Goal: Information Seeking & Learning: Find specific page/section

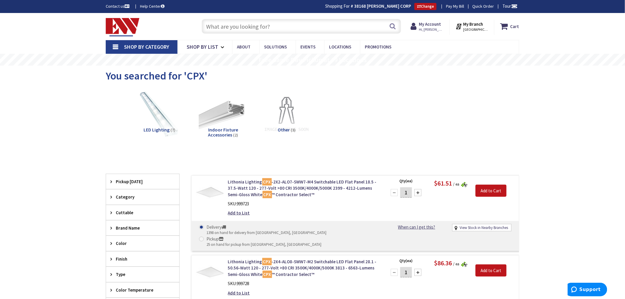
click at [231, 25] on input "text" at bounding box center [301, 26] width 199 height 15
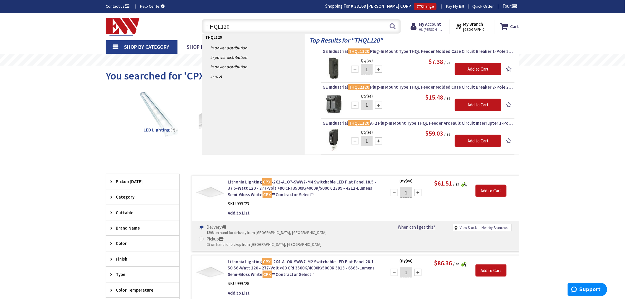
type input "THQL120"
drag, startPoint x: 227, startPoint y: 29, endPoint x: 198, endPoint y: 32, distance: 29.4
click at [198, 32] on div "THQL120 THQL120 Search" at bounding box center [299, 26] width 211 height 19
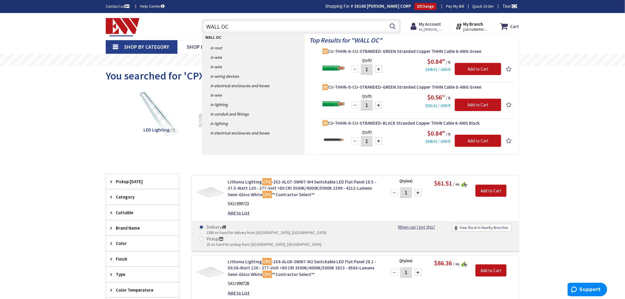
type input "WALL OCC"
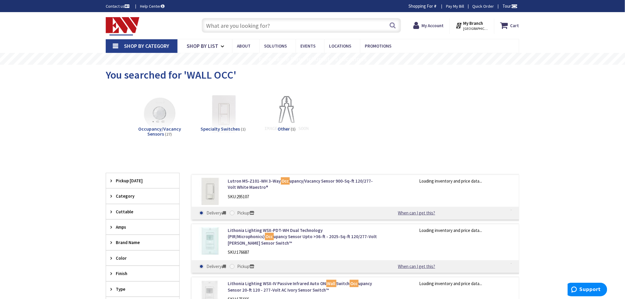
type input "[GEOGRAPHIC_DATA], [GEOGRAPHIC_DATA]"
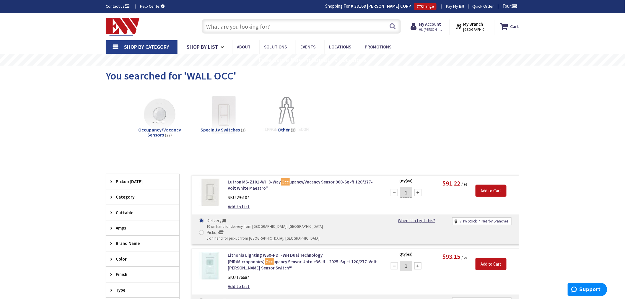
click at [213, 27] on input "text" at bounding box center [301, 26] width 199 height 15
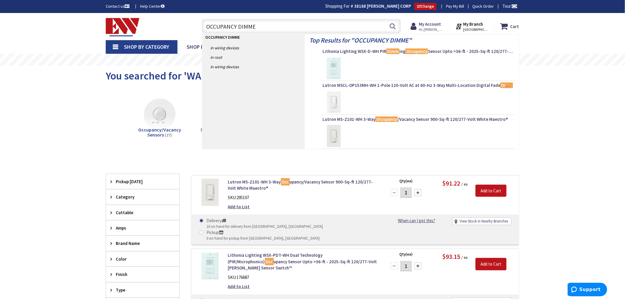
type input "OCCUPANCY DIMMER"
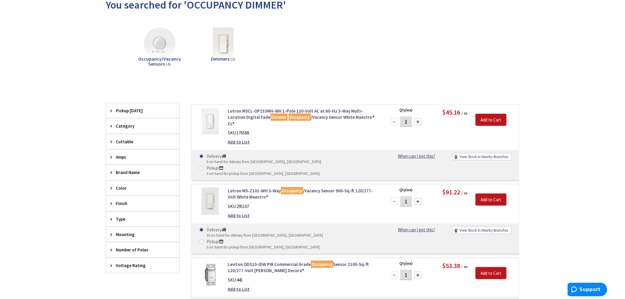
scroll to position [98, 0]
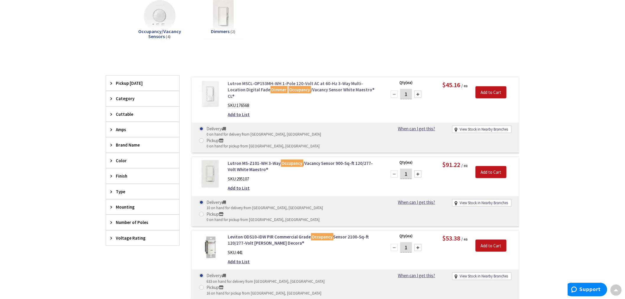
click at [324, 86] on link "Lutron MSCL-OP153MH-WH 1-Pole 120-Volt AC at 60-Hz 3-Way Multi-Location Digital…" at bounding box center [303, 89] width 150 height 19
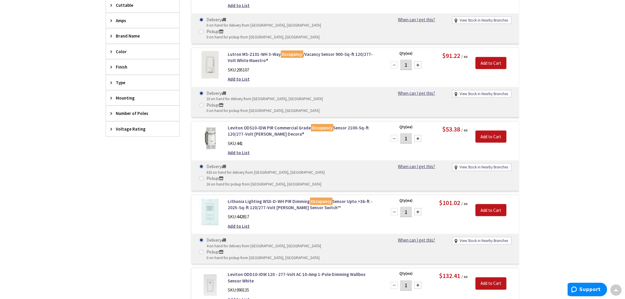
scroll to position [212, 0]
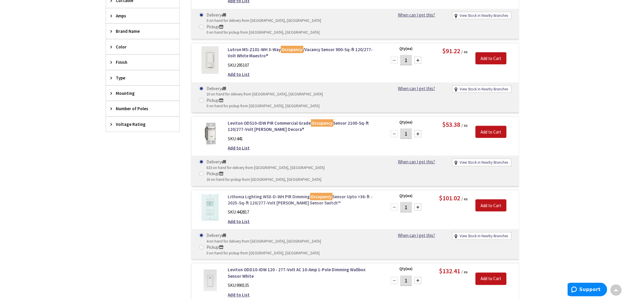
click at [264, 193] on link "Lithonia Lighting WSX-D-WH PIR Dimming Occupancy Sensor Upto >36-ft - 2025-Sq-f…" at bounding box center [303, 199] width 150 height 13
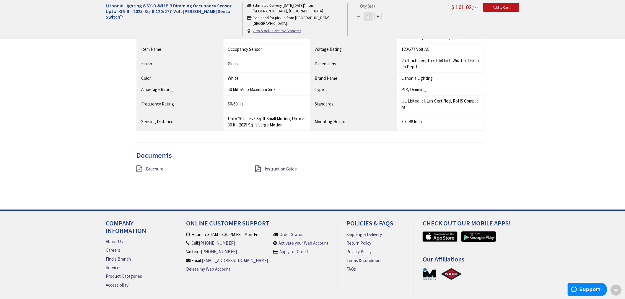
scroll to position [460, 0]
click at [258, 169] on icon at bounding box center [258, 168] width 6 height 6
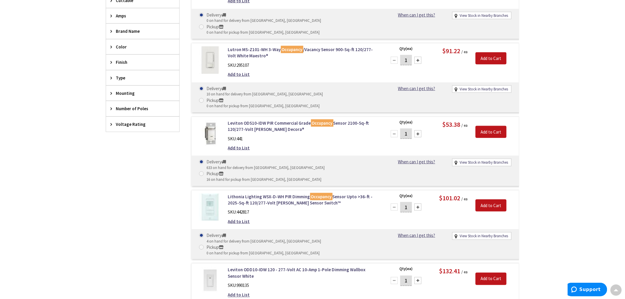
scroll to position [213, 0]
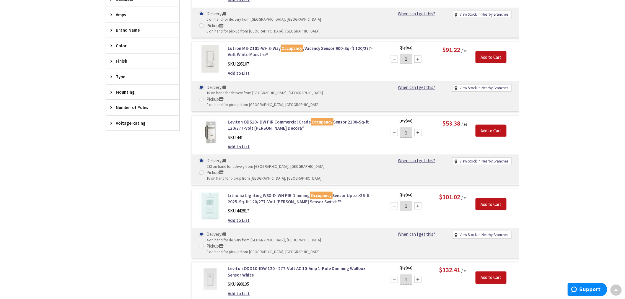
click at [273, 192] on link "Lithonia Lighting WSX-D-WH PIR Dimming Occupancy Sensor Upto >36-ft - 2025-Sq-f…" at bounding box center [303, 198] width 150 height 13
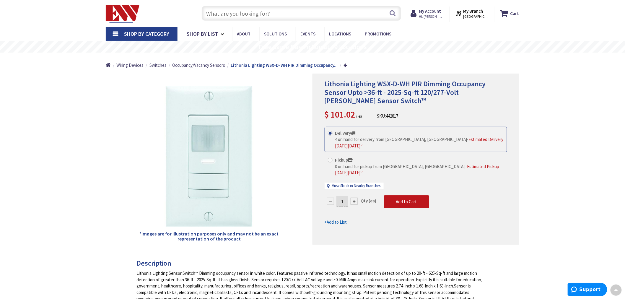
scroll to position [1, 0]
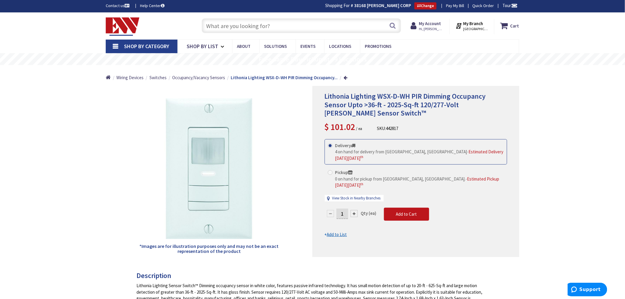
click at [211, 25] on input "text" at bounding box center [301, 25] width 199 height 15
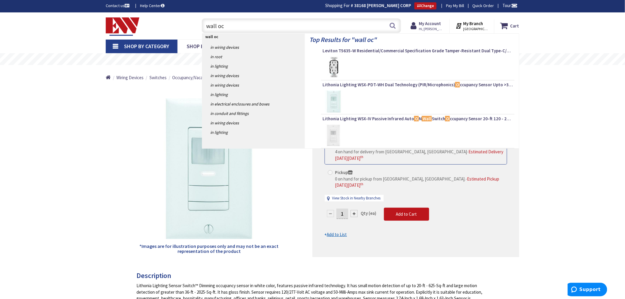
type input "wall occ"
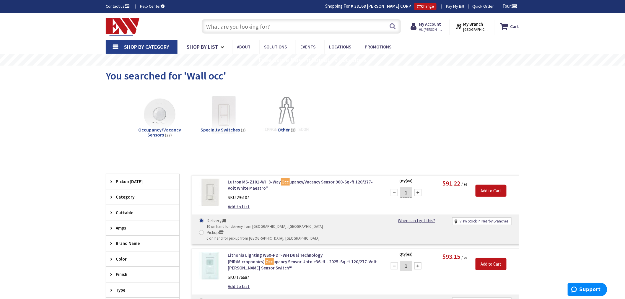
click at [213, 26] on input "text" at bounding box center [301, 26] width 199 height 15
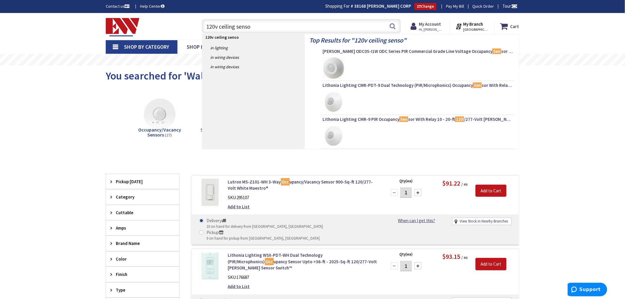
type input "120v ceiling sensor"
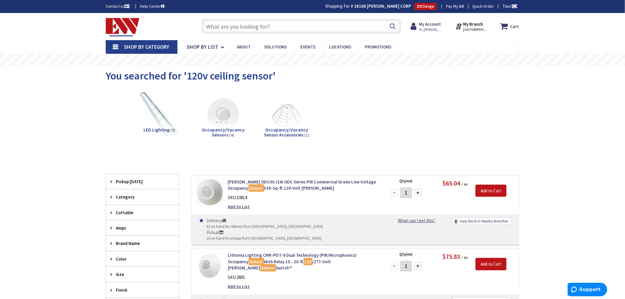
click at [217, 27] on input "text" at bounding box center [301, 26] width 199 height 15
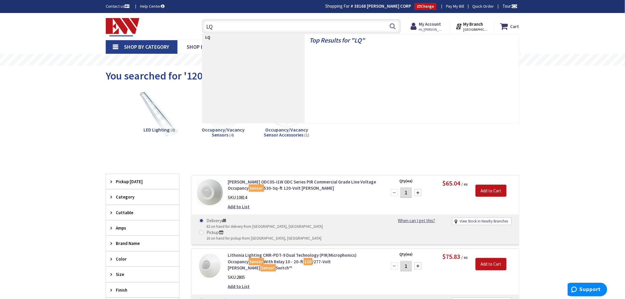
type input "LQT"
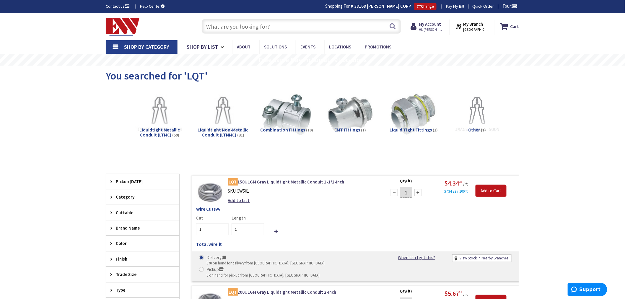
click at [216, 25] on input "text" at bounding box center [301, 26] width 199 height 15
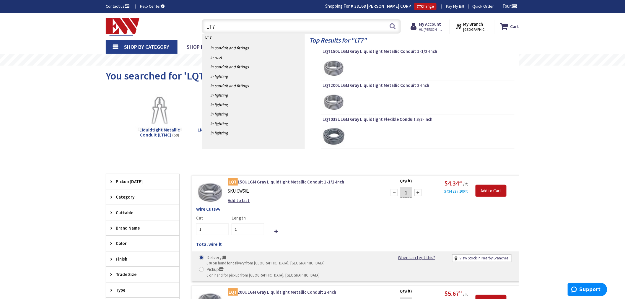
type input "LT75"
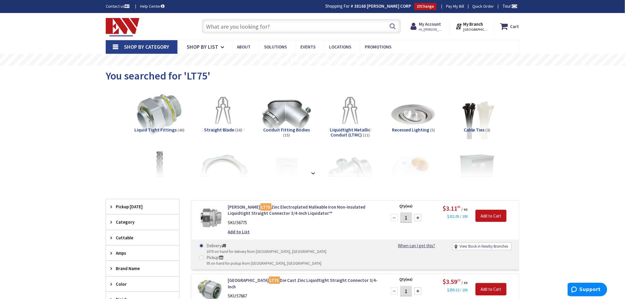
click at [213, 28] on input "text" at bounding box center [301, 26] width 199 height 15
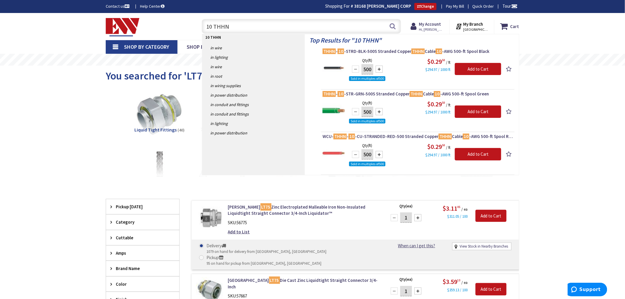
drag, startPoint x: 211, startPoint y: 27, endPoint x: 207, endPoint y: 27, distance: 4.4
click at [207, 27] on input "10 THHN" at bounding box center [301, 26] width 199 height 15
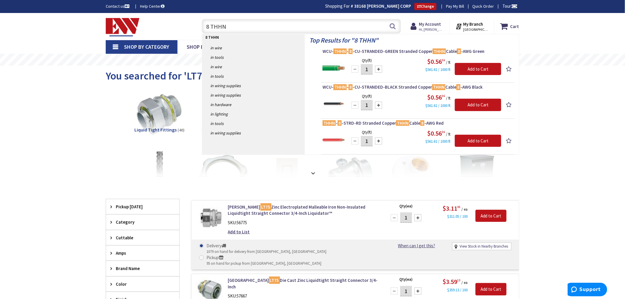
type input "8 THHN"
